Goal: Ask a question

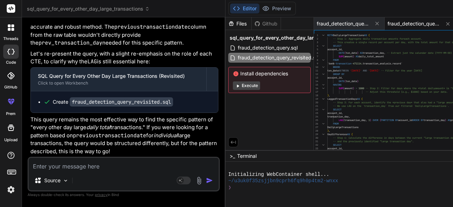
scroll to position [4885, 0]
click at [327, 79] on div "account_id , transaction_day , LAG ( transaction_day , 1 ) OVER ( PARTITION BY …" at bounding box center [416, 136] width 179 height 205
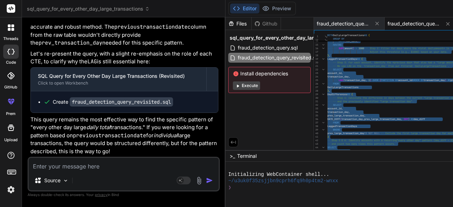
type textarea "WITH DailyLargeTransactions AS ( -- Step 1: Aggregate daily transaction amounts…"
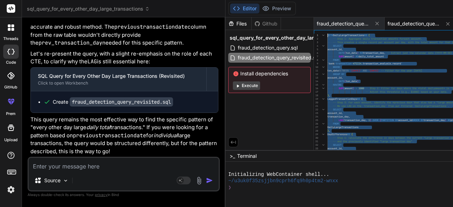
drag, startPoint x: 379, startPoint y: 148, endPoint x: 273, endPoint y: 31, distance: 157.8
click at [82, 168] on textarea at bounding box center [124, 164] width 190 height 13
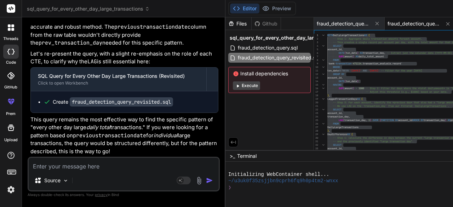
type textarea "A"
type textarea "x"
type textarea "Af"
type textarea "x"
type textarea "Aft"
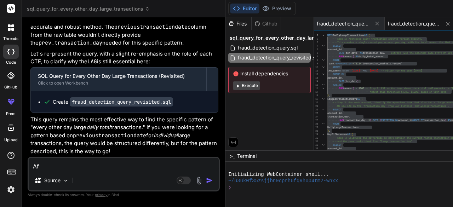
type textarea "x"
type textarea "Afte"
type textarea "x"
type textarea "After"
type textarea "x"
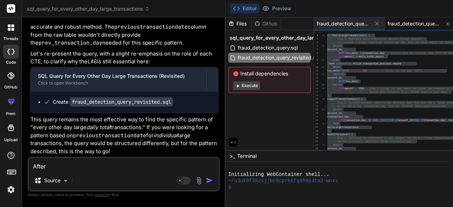
type textarea "After"
type textarea "x"
type textarea "After r"
type textarea "x"
type textarea "After ru"
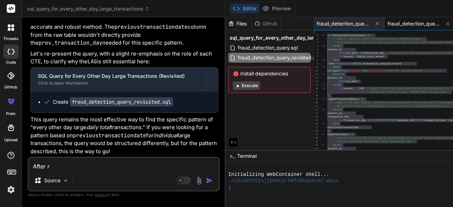
type textarea "x"
type textarea "After run"
type textarea "x"
type textarea "After runn"
type textarea "x"
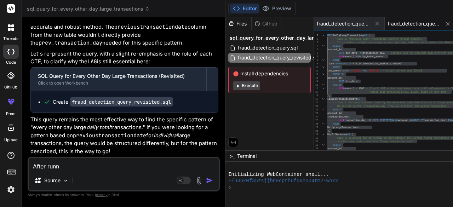
type textarea "After runni"
type textarea "x"
type textarea "After runnin"
type textarea "x"
type textarea "After running"
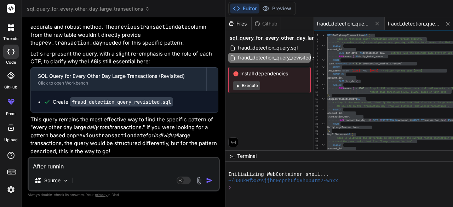
type textarea "x"
type textarea "After running"
type textarea "x"
type textarea "After running t"
type textarea "x"
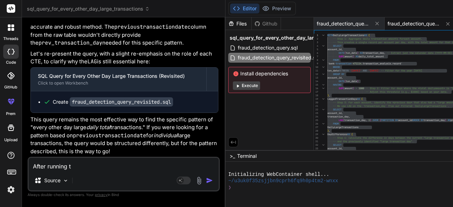
type textarea "After running th"
type textarea "x"
type textarea "After running the"
type textarea "x"
type textarea "After running the"
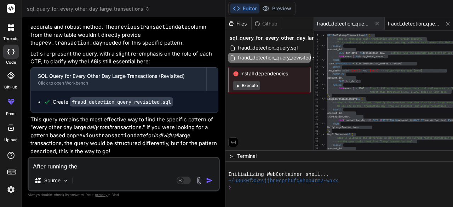
type textarea "x"
type textarea "After running the b"
type textarea "x"
type textarea "After running the be"
type textarea "x"
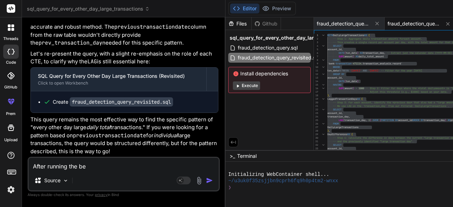
type textarea "After running the bel"
type textarea "x"
type textarea "After running the belo"
type textarea "x"
type textarea "After running the below"
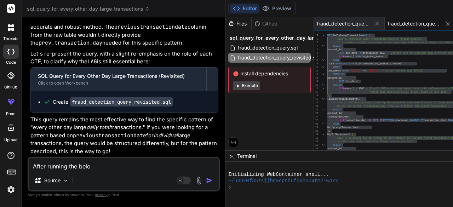
type textarea "x"
type textarea "After running the below"
type textarea "x"
type textarea "After running the below q"
type textarea "x"
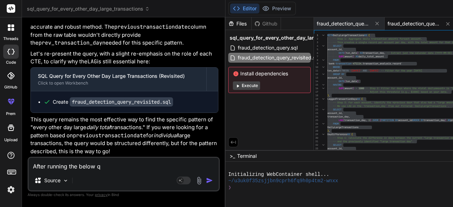
type textarea "After running the below qu"
type textarea "x"
type textarea "After running the below que"
type textarea "x"
type textarea "After running the below quer"
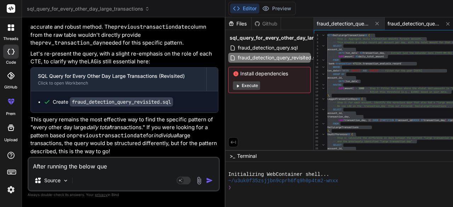
type textarea "x"
type textarea "After running the below queri"
type textarea "x"
type textarea "After running the below querie"
type textarea "x"
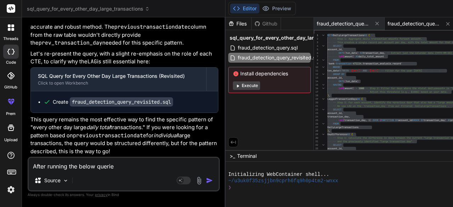
type textarea "After running the below queries"
type textarea "x"
type textarea "After running the below queries"
type textarea "x"
type textarea "After running the below queries w"
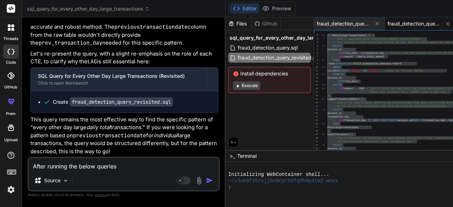
type textarea "x"
type textarea "After running the below queries wh"
type textarea "x"
type textarea "After running the below queries wha"
type textarea "x"
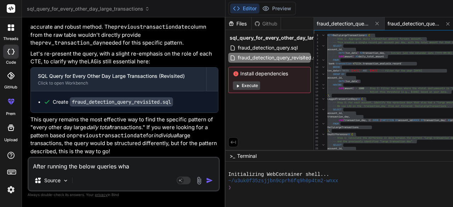
type textarea "After running the below queries what"
type textarea "x"
type textarea "After running the below queries what"
type textarea "x"
type textarea "After running the below queries what n"
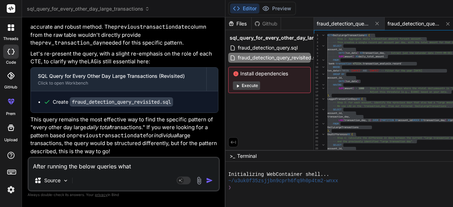
type textarea "x"
type textarea "After running the below queries what ne"
type textarea "x"
type textarea "After running the below queries what nex"
type textarea "x"
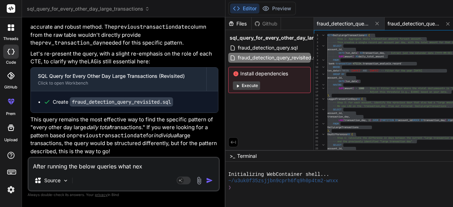
type textarea "After running the below queries what next"
type textarea "x"
type textarea "After running the below queries what next"
type textarea "x"
type textarea "After running the below queries what next s"
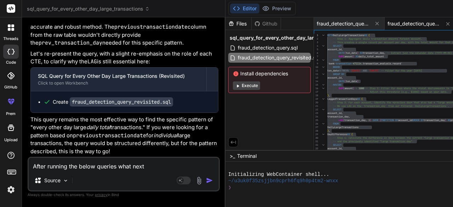
type textarea "x"
type textarea "After running the below queries what next st"
type textarea "x"
type textarea "After running the below queries what next ste"
type textarea "x"
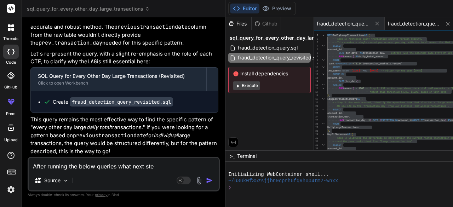
type textarea "After running the below queries what next step"
type textarea "x"
type textarea "After running the below queries what next steps"
type textarea "x"
type textarea "After running the below queries what next steps"
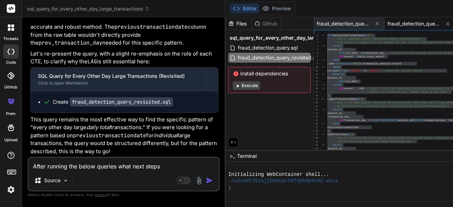
type textarea "x"
type textarea "After running the below queries what next steps s"
type textarea "x"
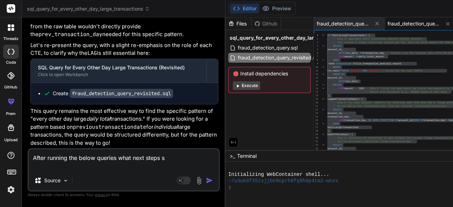
type textarea "After running the below queries what next steps sh"
type textarea "x"
type textarea "After running the below queries what next steps sho"
type textarea "x"
type textarea "After running the below queries what next steps shou"
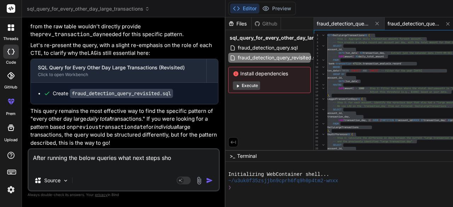
type textarea "x"
type textarea "After running the below queries what next steps shoul"
type textarea "x"
type textarea "After running the below queries what next steps should"
type textarea "x"
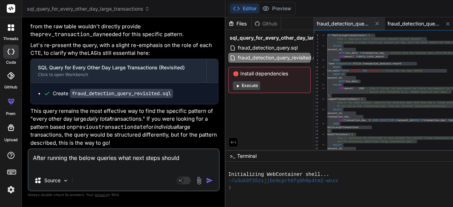
type textarea "After running the below queries what next steps should"
type textarea "x"
type textarea "After running the below queries what next steps should I"
type textarea "x"
type textarea "After running the below queries what next steps should I"
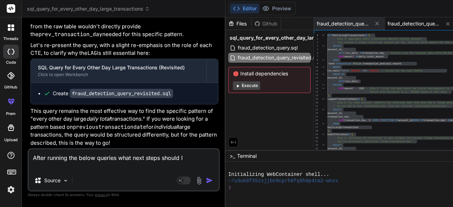
type textarea "x"
type textarea "After running the below queries what next steps should I d"
type textarea "x"
type textarea "After running the below queries what next steps should I do"
type textarea "x"
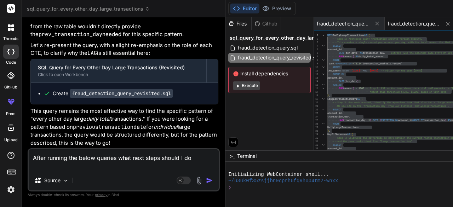
type textarea "After running the below queries what next steps should I do"
type textarea "x"
type textarea "After running the below queries what next steps should I do t"
type textarea "x"
type textarea "After running the below queries what next steps should I do to"
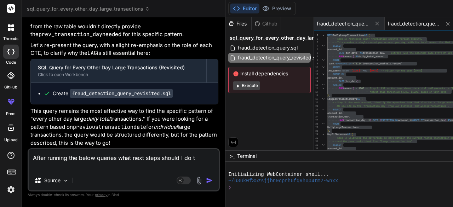
type textarea "x"
type textarea "After running the below queries what next steps should I do to"
type textarea "x"
type textarea "After running the below queries what next steps should I do to c"
type textarea "x"
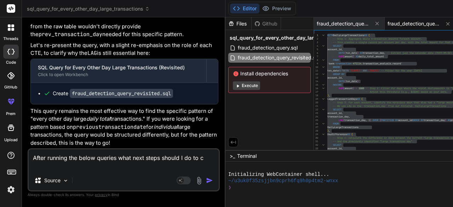
type textarea "After running the below queries what next steps should I do to cp"
type textarea "x"
type textarea "After running the below queries what next steps should I do to cpm"
type textarea "x"
type textarea "After running the below queries what next steps should I do to cp"
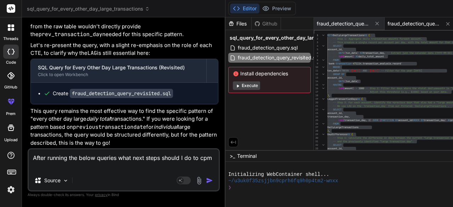
type textarea "x"
type textarea "After running the below queries what next steps should I do to c"
type textarea "x"
type textarea "After running the below queries what next steps should I do to co"
type textarea "x"
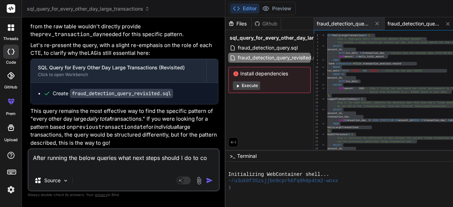
type textarea "After running the below queries what next steps should I do to com"
type textarea "x"
type textarea "After running the below queries what next steps should I do to comp"
type textarea "x"
type textarea "After running the below queries what next steps should I do to compl"
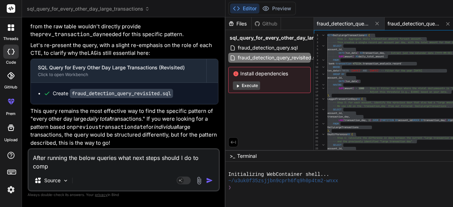
type textarea "x"
type textarea "After running the below queries what next steps should I do to comple"
type textarea "x"
type textarea "After running the below queries what next steps should I do to complet"
type textarea "x"
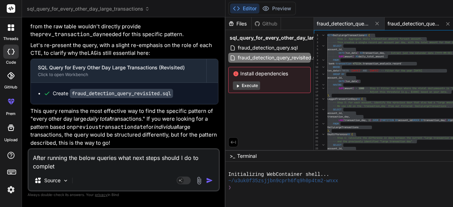
type textarea "After running the below queries what next steps should I do to complete"
type textarea "x"
type textarea "After running the below queries what next steps should I do to complete"
type textarea "x"
type textarea "After running the below queries what next steps should I do to complete a"
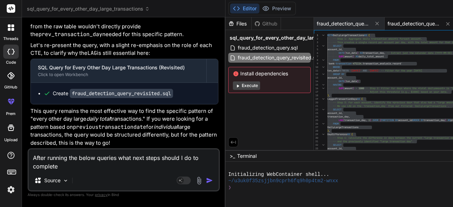
type textarea "x"
type textarea "After running the below queries what next steps should I do to complete a"
type textarea "x"
type textarea "After running the below queries what next steps should I do to complete a p"
type textarea "x"
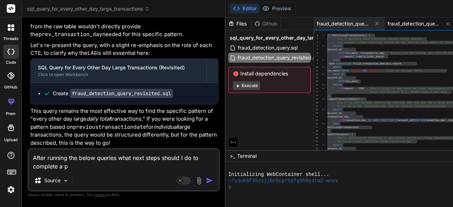
type textarea "After running the below queries what next steps should I do to complete a pr"
type textarea "x"
type textarea "After running the below queries what next steps should I do to complete a pro"
type textarea "x"
type textarea "After running the below queries what next steps should I do to complete a proj"
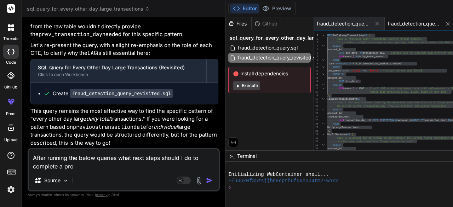
type textarea "x"
type textarea "After running the below queries what next steps should I do to complete a proje"
type textarea "x"
type textarea "After running the below queries what next steps should I do to complete a projec"
type textarea "x"
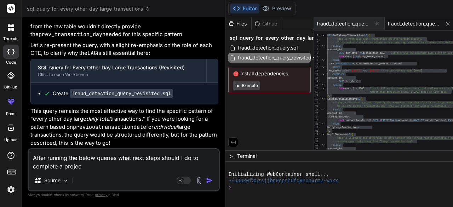
type textarea "After running the below queries what next steps should I do to complete a proje…"
type textarea "x"
type textarea "After running the below queries what next steps should I do to complete a proje…"
type textarea "x"
type textarea "After running the below queries what next steps should I do to complete a proje…"
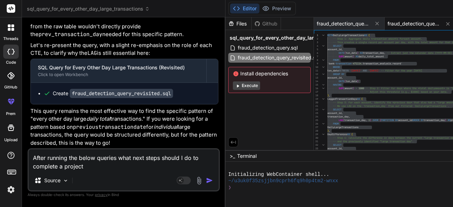
type textarea "x"
type textarea "After running the below queries what next steps should I do to complete a proje…"
type textarea "x"
type textarea "After running the below queries what next steps should I do to complete a proje…"
type textarea "x"
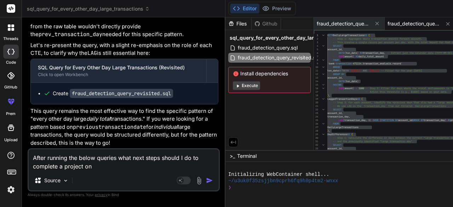
type textarea "After running the below queries what next steps should I do to complete a proje…"
type textarea "x"
type textarea "After running the below queries what next steps should I do to complete a proje…"
type textarea "x"
type textarea "After running the below queries what next steps should I do to complete a proje…"
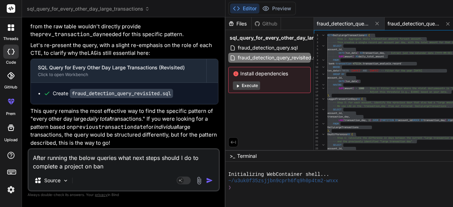
type textarea "x"
type textarea "After running the below queries what next steps should I do to complete a proje…"
type textarea "x"
type textarea "After running the below queries what next steps should I do to complete a proje…"
type textarea "x"
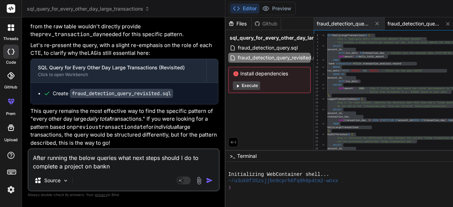
type textarea "After running the below queries what next steps should I do to complete a proje…"
type textarea "x"
type textarea "After running the below queries what next steps should I do to complete a proje…"
type textarea "x"
type textarea "After running the below queries what next steps should I do to complete a proje…"
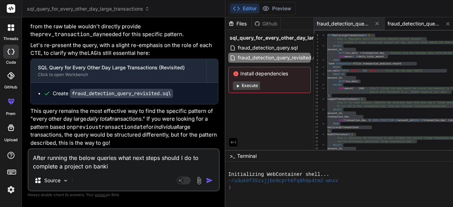
type textarea "x"
type textarea "After running the below queries what next steps should I do to complete a proje…"
type textarea "x"
type textarea "After running the below queries what next steps should I do to complete a proje…"
type textarea "x"
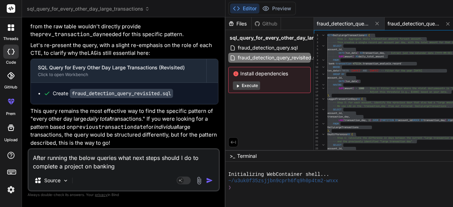
type textarea "After running the below queries what next steps should I do to complete a proje…"
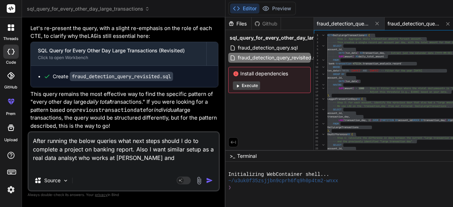
click at [52, 159] on textarea "After running the below queries what next steps should I do to complete a proje…" at bounding box center [124, 151] width 190 height 38
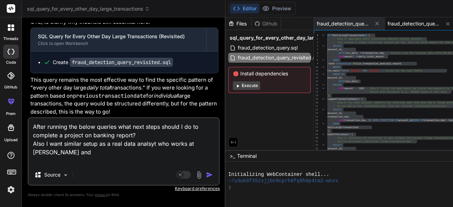
click at [124, 162] on textarea "After running the below queries what next steps should I do to complete a proje…" at bounding box center [124, 141] width 190 height 47
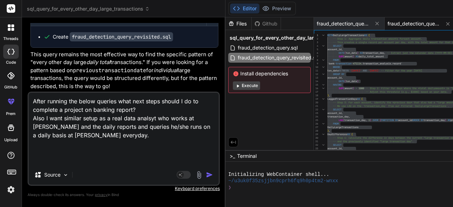
paste textarea "-- check column names and data types for the table SELECT column_name, data_typ…"
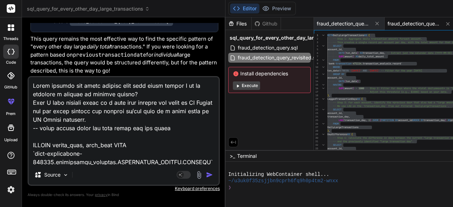
scroll to position [1648, 0]
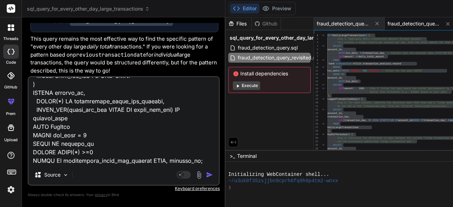
click at [81, 159] on textarea at bounding box center [124, 121] width 190 height 88
click at [206, 176] on img "button" at bounding box center [209, 174] width 7 height 7
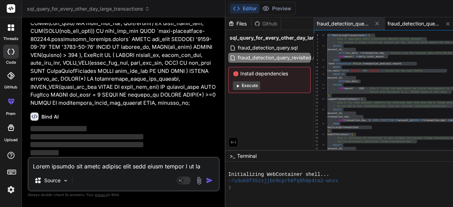
scroll to position [5807, 0]
click at [11, 191] on img at bounding box center [11, 190] width 12 height 12
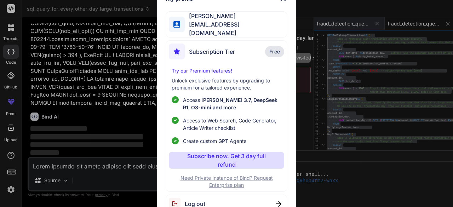
click at [11, 191] on div "My profile Borun Mukherjee [EMAIL_ADDRESS][DOMAIN_NAME] Subscription Tier Free …" at bounding box center [226, 103] width 453 height 207
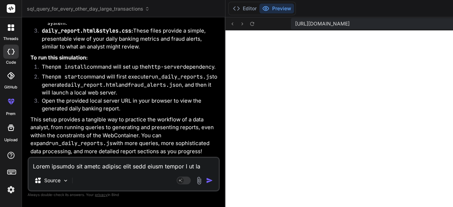
scroll to position [6681, 0]
drag, startPoint x: 111, startPoint y: 151, endPoint x: 43, endPoint y: 110, distance: 79.9
copy div "That's an excellent set of foundational queries you've run! You've covered cruc…"
